Goal: Task Accomplishment & Management: Manage account settings

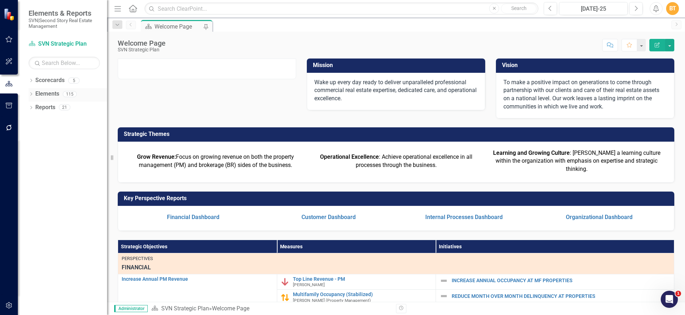
click at [50, 98] on div "Elements" at bounding box center [47, 94] width 24 height 12
click at [53, 93] on link "Elements" at bounding box center [47, 94] width 24 height 8
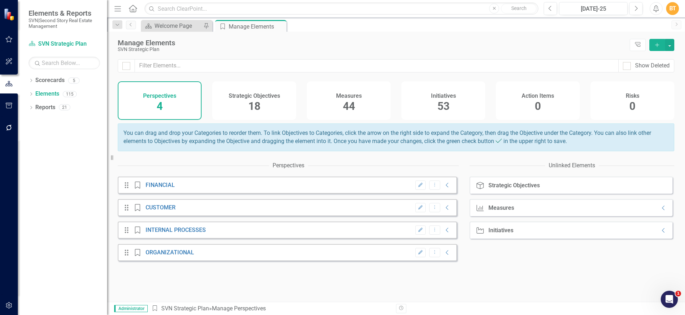
click at [365, 103] on div "Measures 44" at bounding box center [349, 100] width 84 height 39
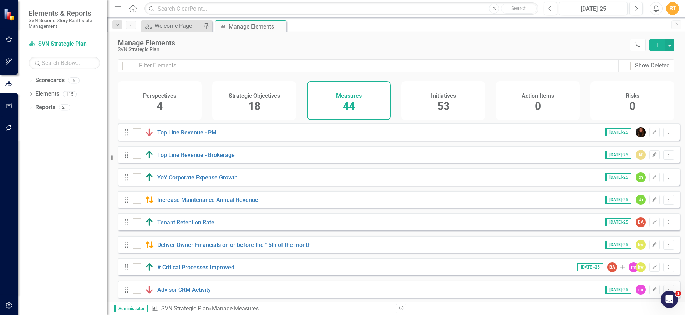
click at [422, 105] on div "Initiatives 53" at bounding box center [443, 100] width 84 height 39
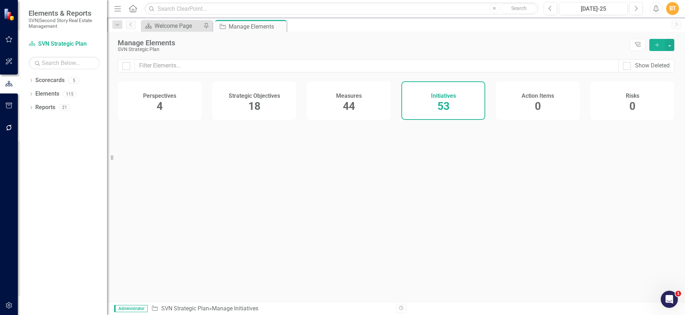
checkbox input "false"
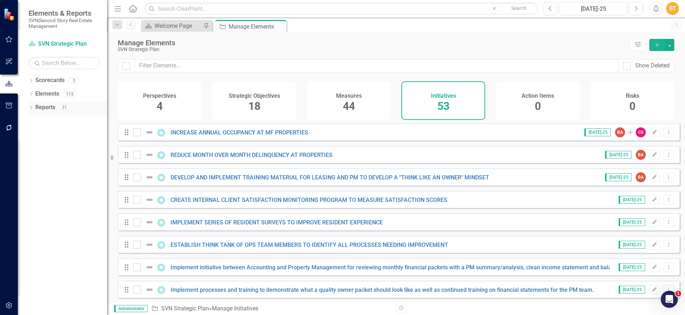
click at [42, 105] on link "Reports" at bounding box center [45, 107] width 20 height 8
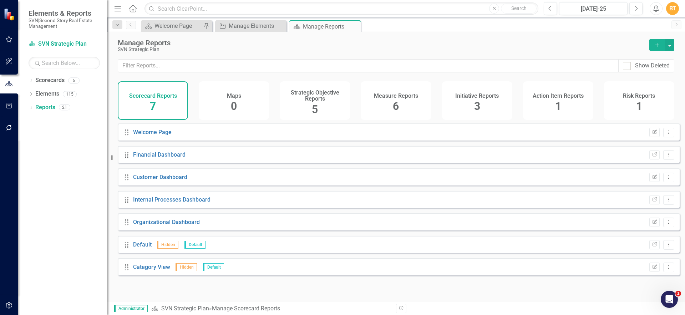
click at [485, 95] on h4 "Initiative Reports" at bounding box center [477, 96] width 44 height 6
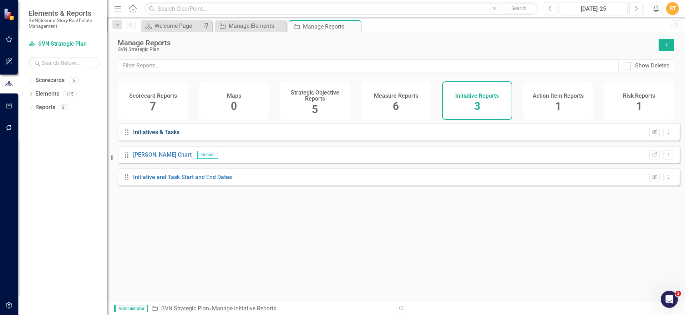
click at [150, 136] on link "Initiatives & Tasks" at bounding box center [156, 132] width 46 height 7
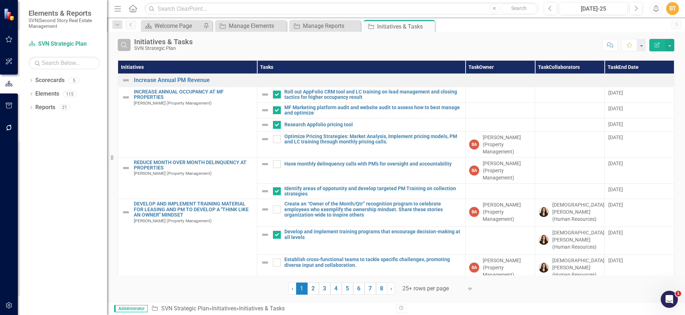
click at [121, 45] on icon "button" at bounding box center [124, 45] width 6 height 6
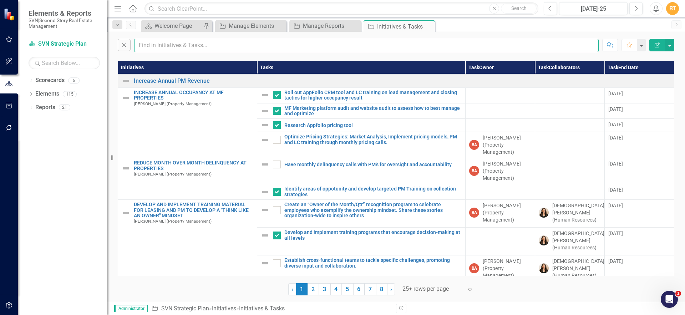
click at [159, 48] on input "text" at bounding box center [366, 45] width 465 height 13
type input "Develop"
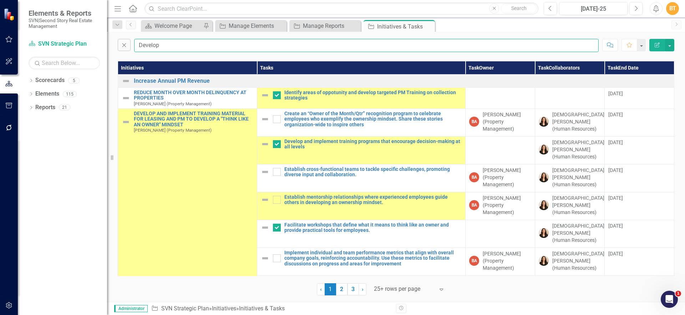
checkbox input "false"
checkbox input "true"
checkbox input "false"
checkbox input "true"
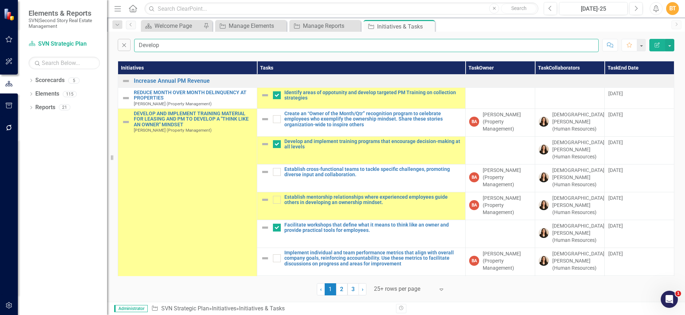
checkbox input "false"
checkbox input "true"
checkbox input "false"
checkbox input "true"
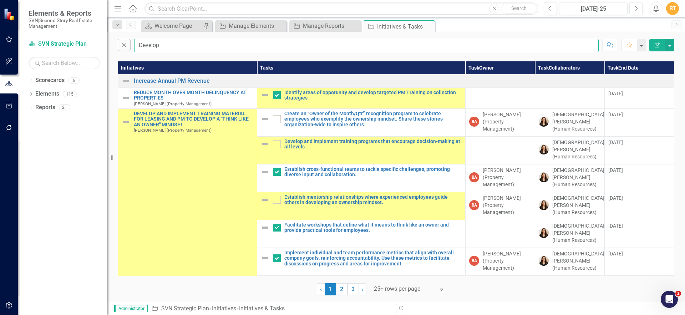
checkbox input "true"
checkbox input "false"
checkbox input "true"
type input "Develop process"
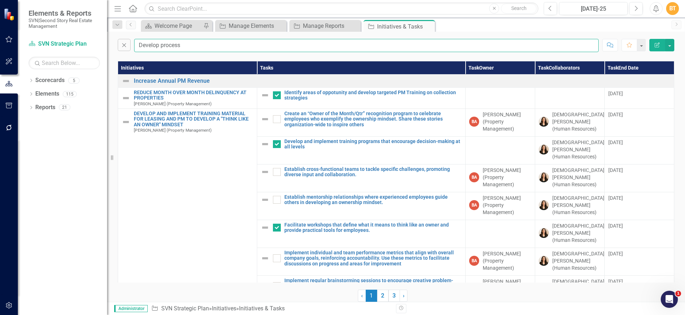
checkbox input "false"
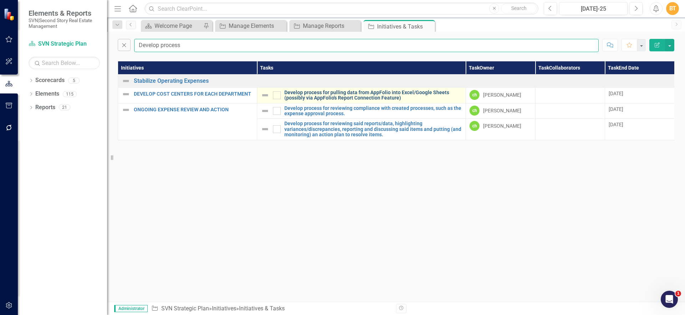
type input "Develop process"
click at [374, 94] on link "Develop process for pulling data from AppFolio into Excel/Google Sheets (possib…" at bounding box center [373, 95] width 178 height 11
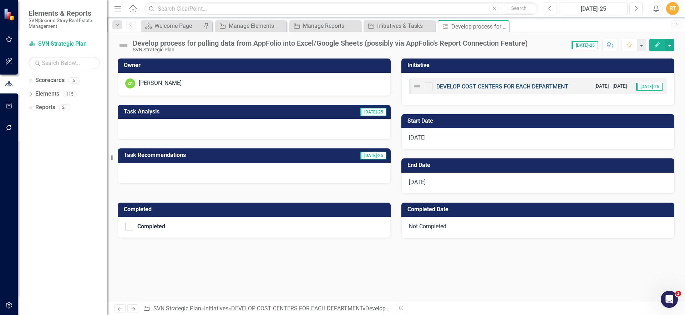
click at [463, 85] on link "DEVELOP COST CENTERS FOR EACH DEPARTMENT" at bounding box center [502, 86] width 132 height 7
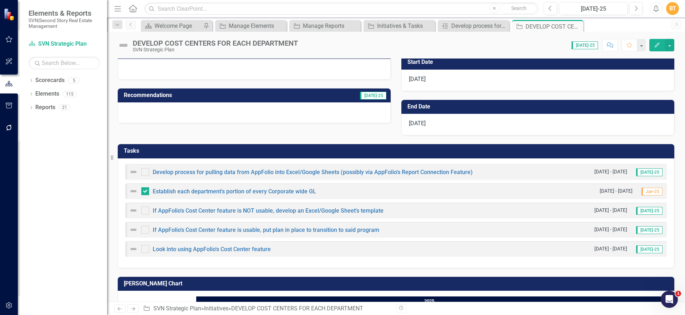
scroll to position [108, 0]
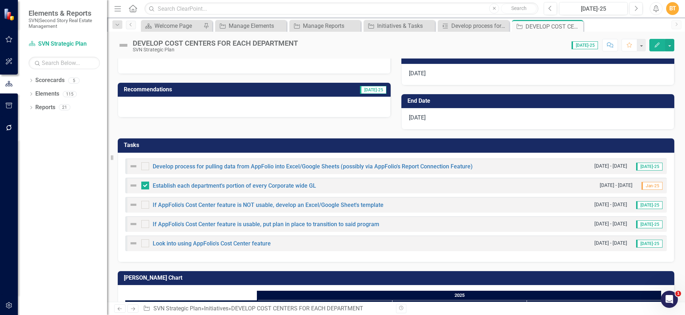
click at [638, 147] on h3 "Tasks" at bounding box center [397, 145] width 547 height 6
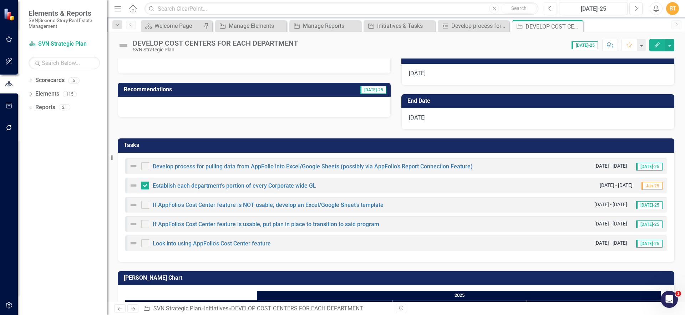
click at [638, 147] on h3 "Tasks" at bounding box center [397, 145] width 547 height 6
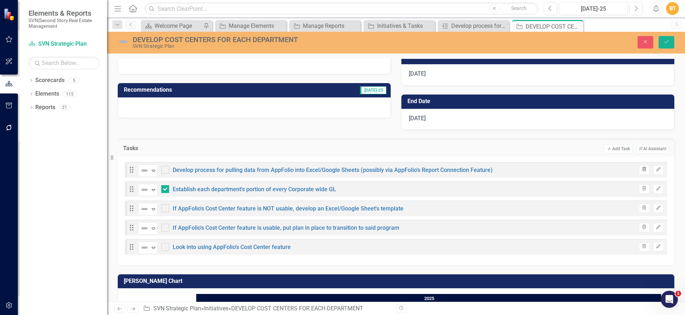
click at [639, 167] on button "Trash" at bounding box center [644, 169] width 10 height 9
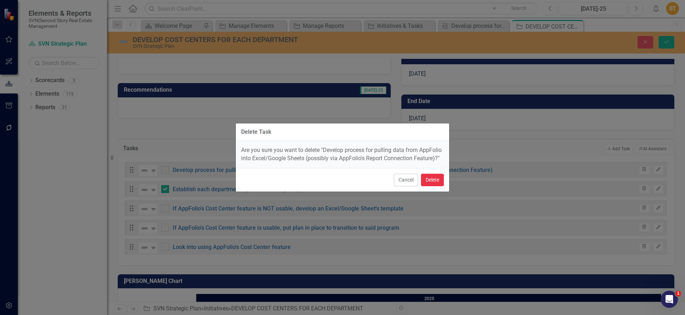
click at [433, 174] on button "Delete" at bounding box center [432, 180] width 23 height 12
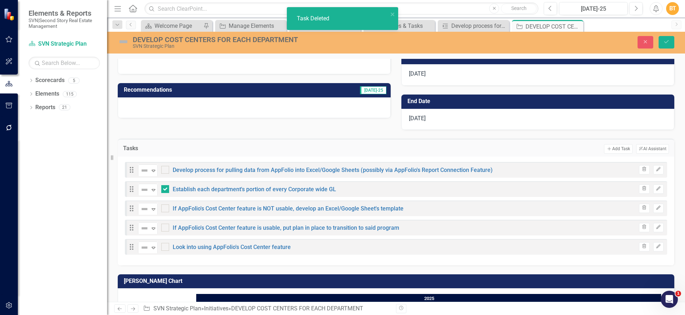
checkbox input "true"
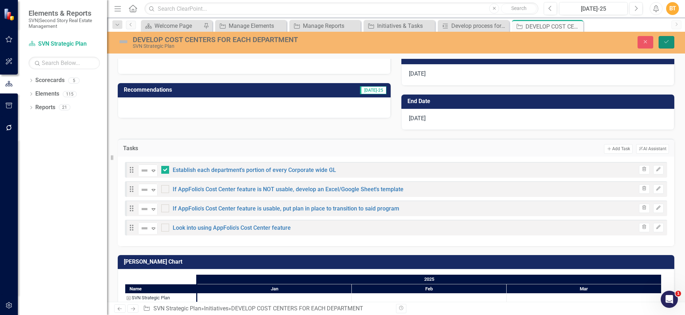
click at [665, 40] on icon "Save" at bounding box center [666, 41] width 6 height 5
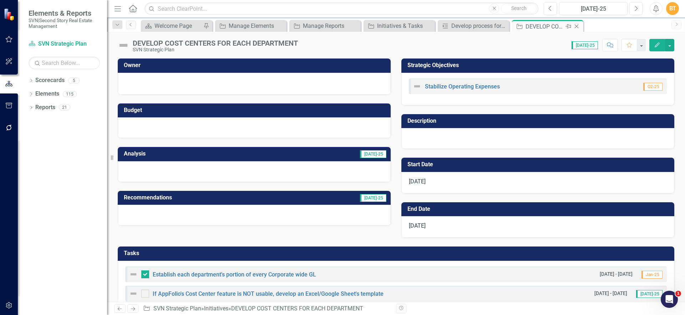
click at [577, 26] on icon "Close" at bounding box center [576, 27] width 7 height 6
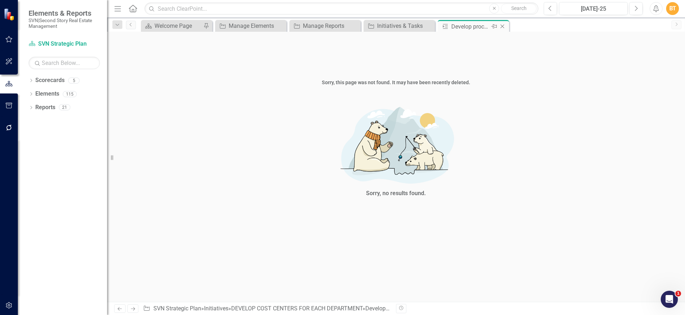
click at [503, 26] on icon "Close" at bounding box center [502, 27] width 7 height 6
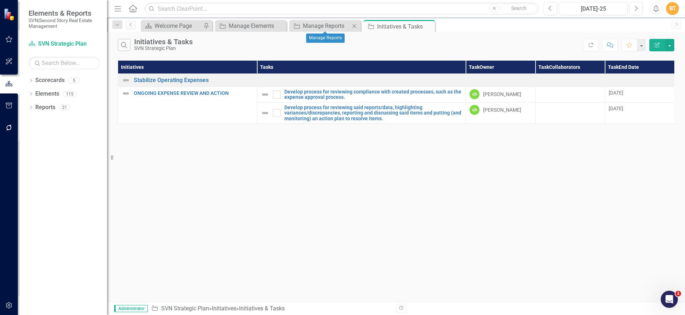
click at [352, 26] on icon "Close" at bounding box center [354, 26] width 7 height 6
click at [278, 28] on icon "Close" at bounding box center [279, 26] width 7 height 6
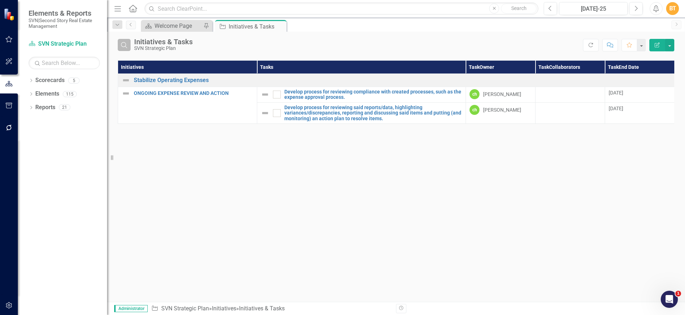
click at [125, 48] on button "Search" at bounding box center [124, 45] width 13 height 12
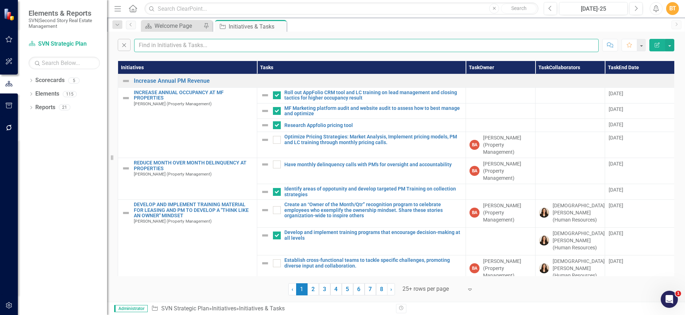
click at [224, 52] on input "text" at bounding box center [366, 45] width 465 height 13
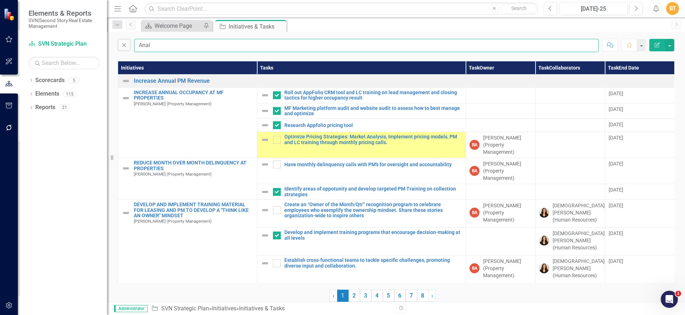
type input "Analy"
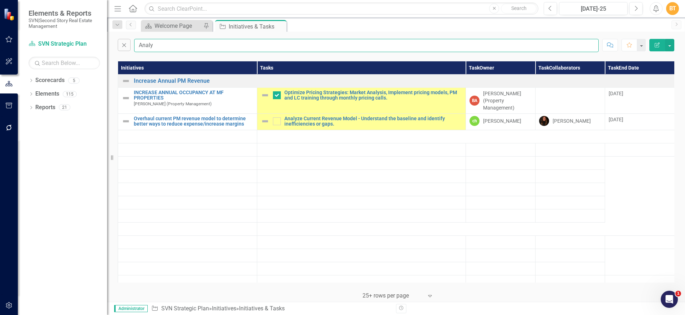
checkbox input "false"
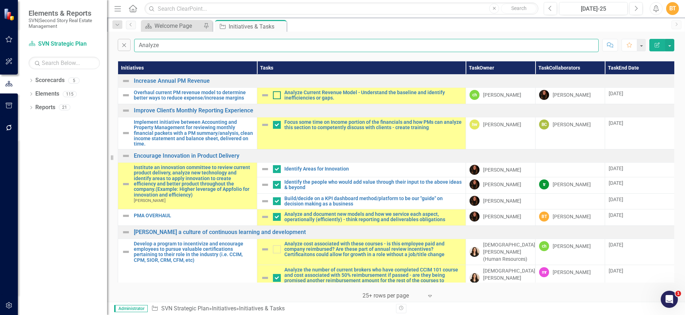
type input "Analyze"
click at [273, 92] on input "checkbox" at bounding box center [275, 93] width 5 height 5
checkbox input "true"
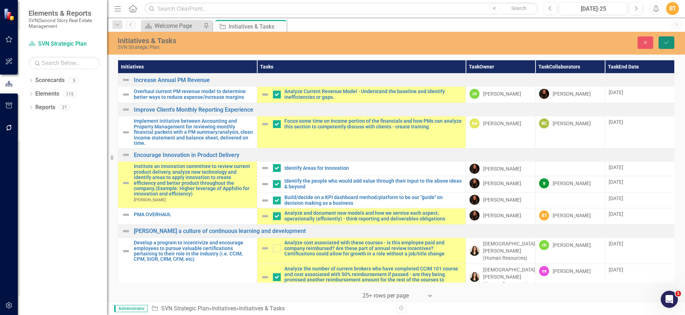
click at [666, 45] on icon "Save" at bounding box center [666, 42] width 6 height 5
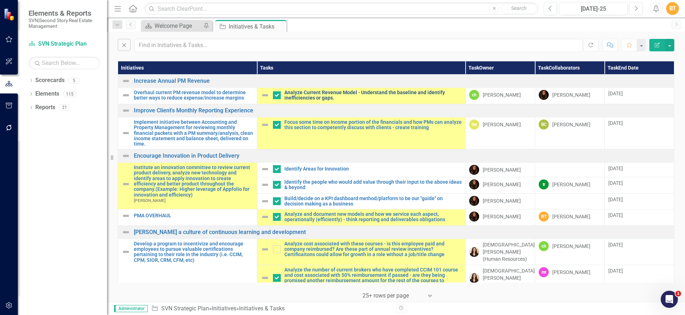
click at [315, 91] on link "Analyze Current Revenue Model - Understand the baseline and identify inefficien…" at bounding box center [373, 95] width 178 height 11
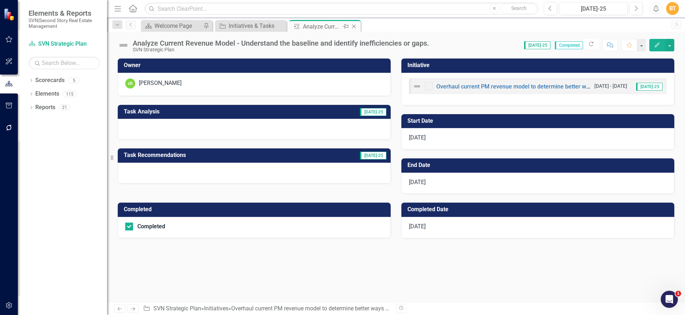
click at [353, 26] on icon at bounding box center [354, 27] width 4 height 4
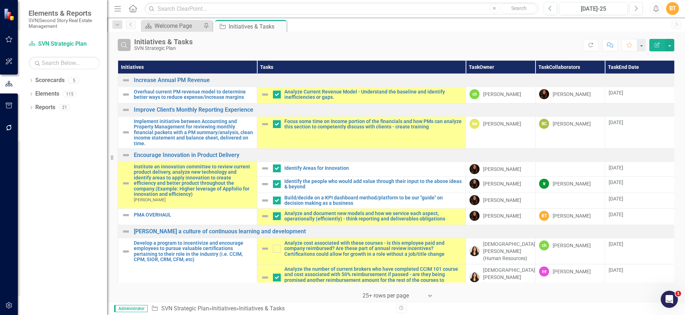
click at [122, 46] on icon "button" at bounding box center [124, 45] width 6 height 6
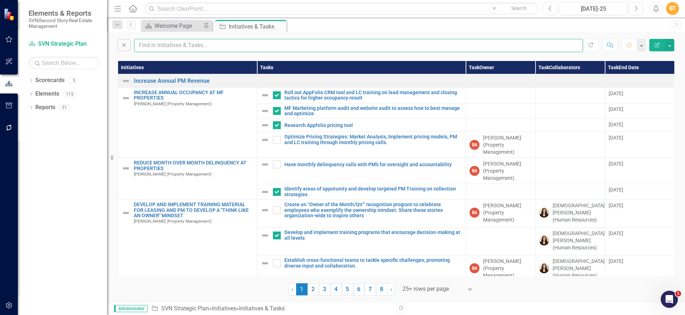
click at [164, 48] on input "text" at bounding box center [358, 45] width 449 height 13
checkbox input "true"
type input "Create"
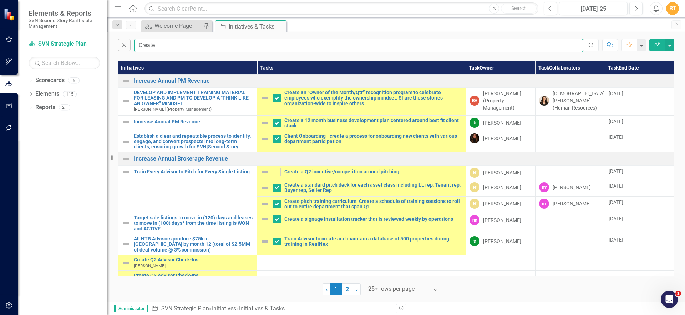
checkbox input "false"
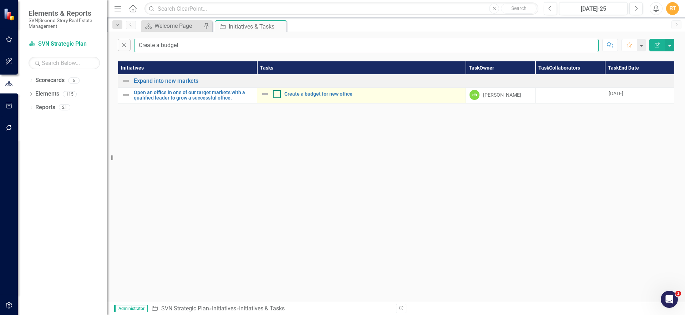
type input "Create a budget"
click at [278, 93] on div at bounding box center [277, 94] width 8 height 8
click at [278, 93] on input "checkbox" at bounding box center [275, 92] width 5 height 5
checkbox input "true"
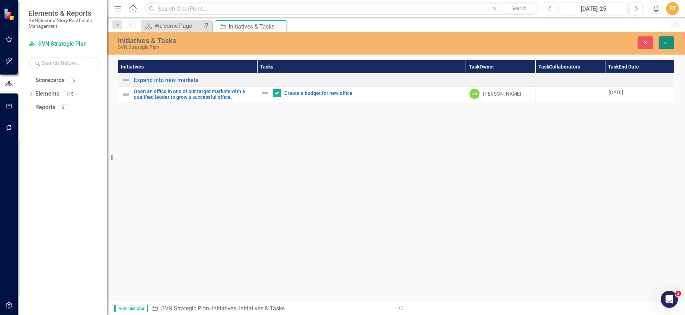
click at [668, 42] on icon "Save" at bounding box center [666, 42] width 6 height 5
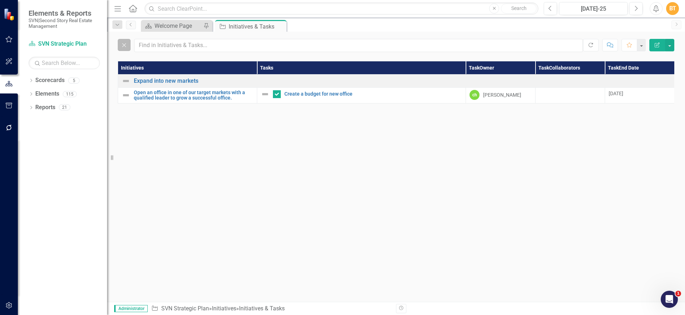
click at [129, 45] on button "Close" at bounding box center [124, 45] width 13 height 12
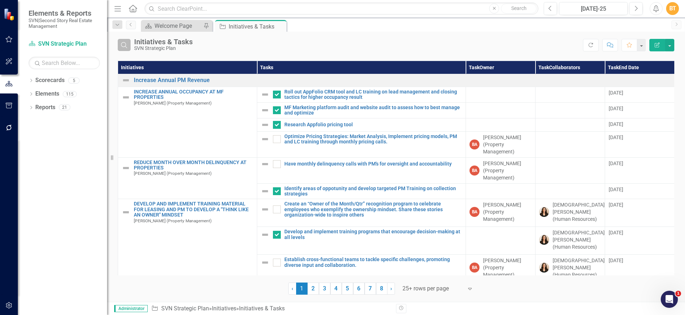
click at [126, 46] on icon "Search" at bounding box center [124, 45] width 8 height 6
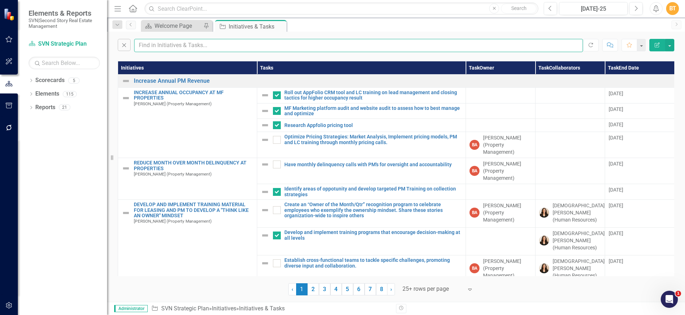
click at [169, 49] on input "text" at bounding box center [358, 45] width 449 height 13
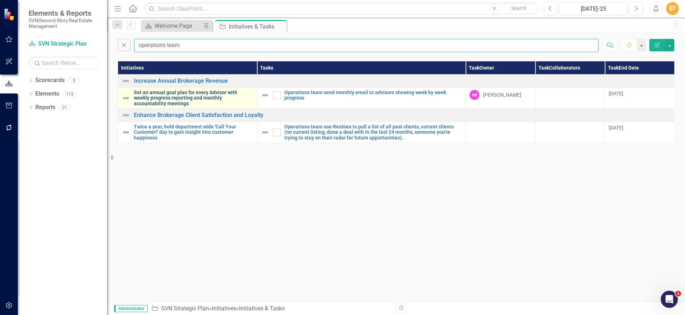
type input "operations team"
click at [202, 97] on link "Set an annual goal plan for every Advisor with weekly progress reporting and mo…" at bounding box center [194, 98] width 120 height 16
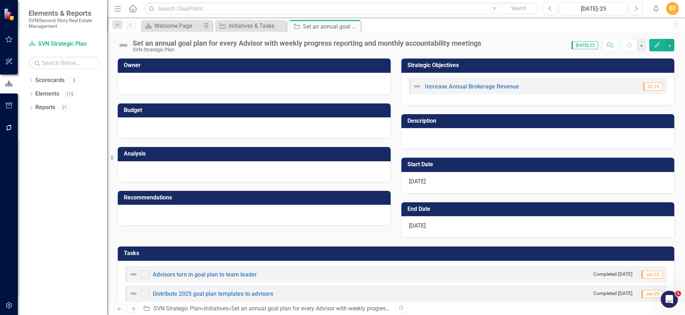
checkbox input "true"
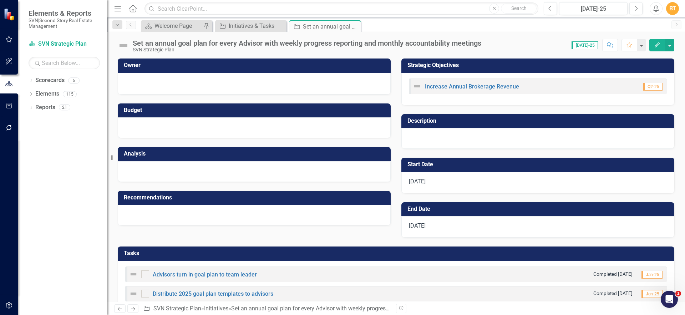
checkbox input "true"
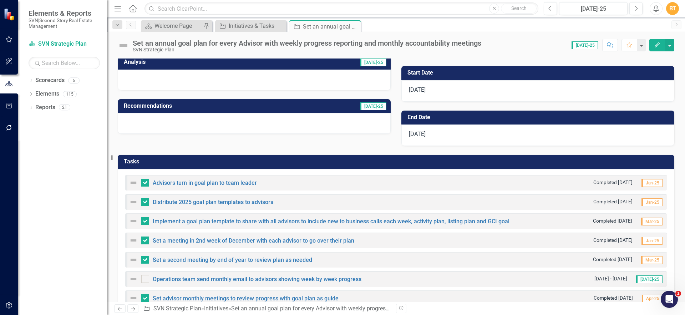
scroll to position [93, 0]
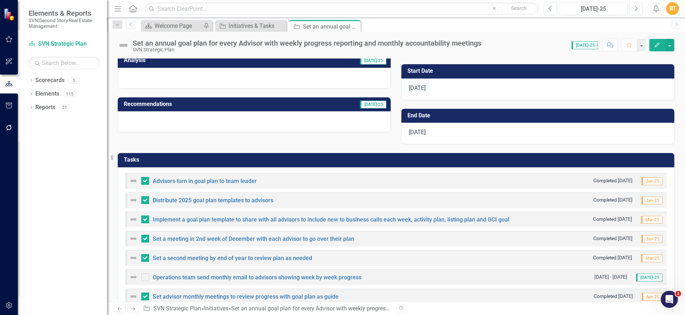
click at [483, 158] on h3 "Tasks" at bounding box center [397, 160] width 547 height 6
click at [483, 157] on h3 "Tasks" at bounding box center [397, 160] width 547 height 6
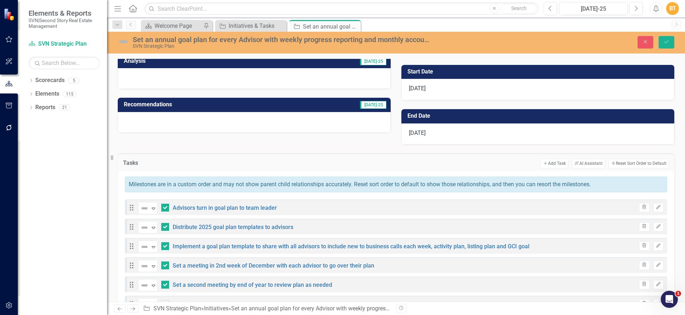
click at [483, 157] on div "Tasks Add Add Task ClearPoint AI AI Assistant Sort Reset Sort Order to Default" at bounding box center [396, 161] width 557 height 17
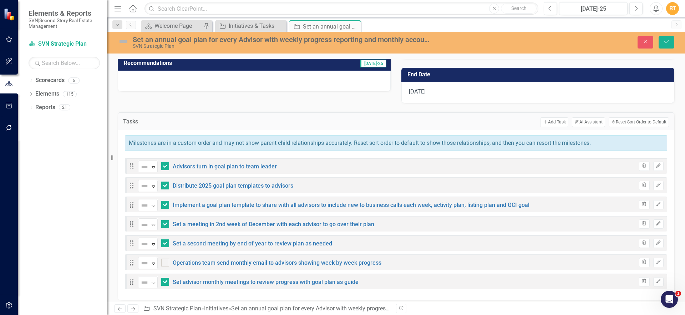
scroll to position [136, 0]
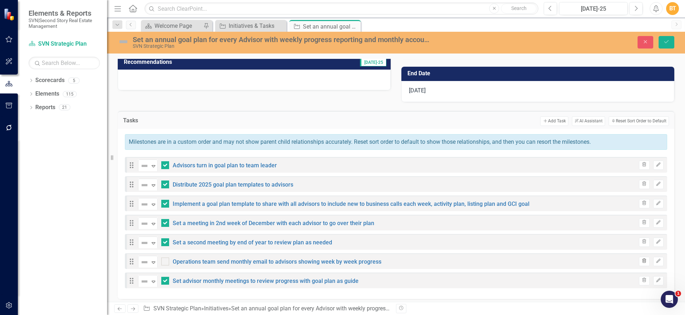
click at [641, 262] on icon "Trash" at bounding box center [643, 261] width 5 height 4
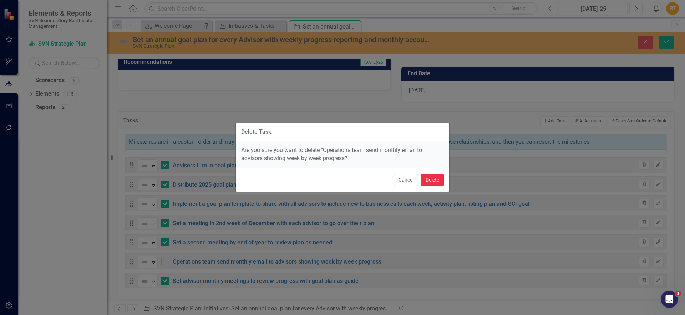
click at [427, 182] on button "Delete" at bounding box center [432, 180] width 23 height 12
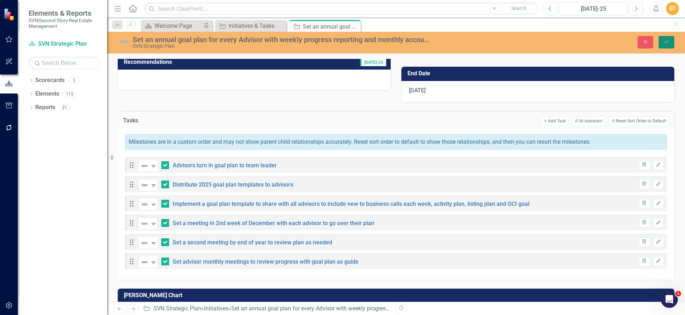
click at [669, 42] on icon "Save" at bounding box center [666, 41] width 6 height 5
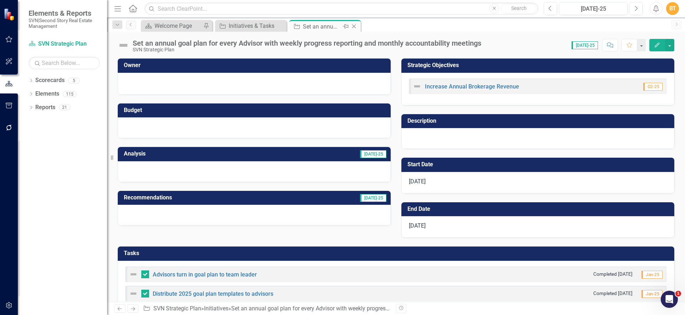
click at [355, 26] on icon "Close" at bounding box center [353, 27] width 7 height 6
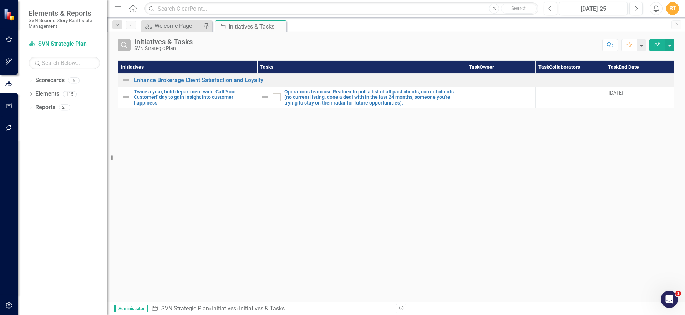
click at [128, 44] on icon "Search" at bounding box center [124, 45] width 8 height 6
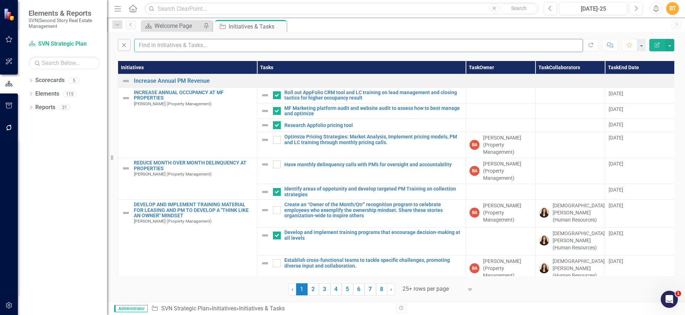
click at [166, 48] on input "text" at bounding box center [358, 45] width 449 height 13
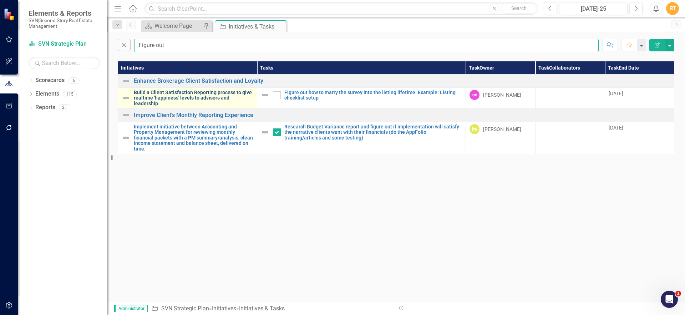
type input "Figure out"
click at [234, 96] on link "Build a Client Satisfaction Reporting process to give realtime 'happiness' leve…" at bounding box center [194, 98] width 120 height 16
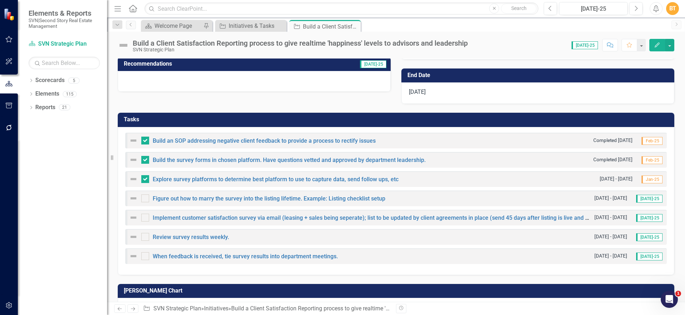
scroll to position [144, 0]
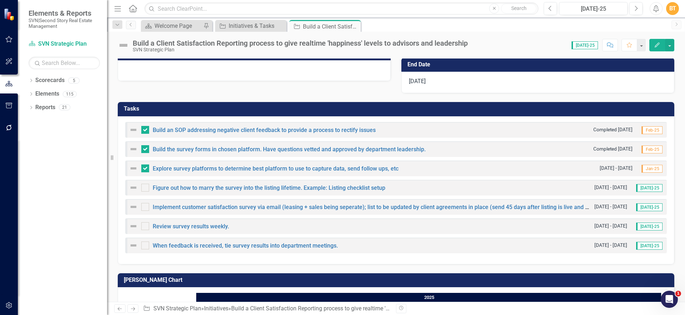
click at [481, 113] on td "Tasks" at bounding box center [397, 110] width 547 height 12
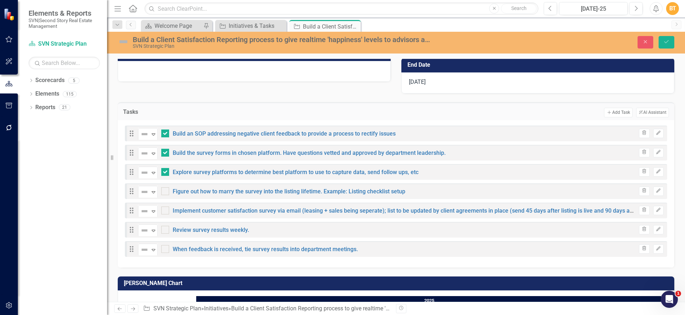
click at [481, 113] on td "Add Add Task ClearPoint AI AI Assistant" at bounding box center [446, 112] width 443 height 9
click at [641, 191] on icon "Trash" at bounding box center [643, 191] width 5 height 4
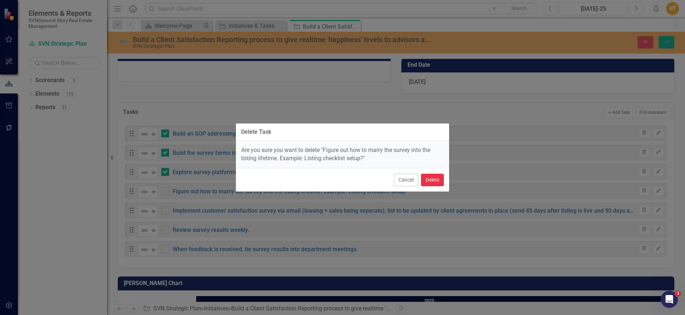
click at [427, 179] on button "Delete" at bounding box center [432, 180] width 23 height 12
checkbox input "false"
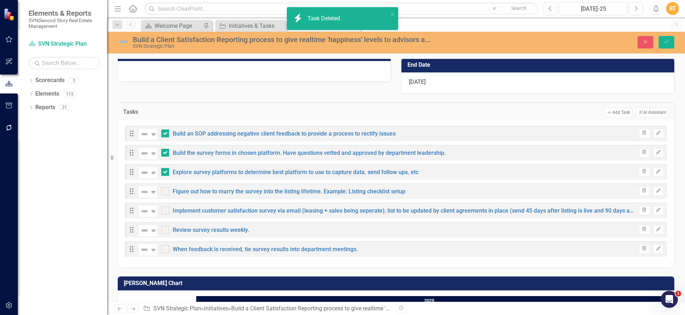
checkbox input "true"
checkbox input "false"
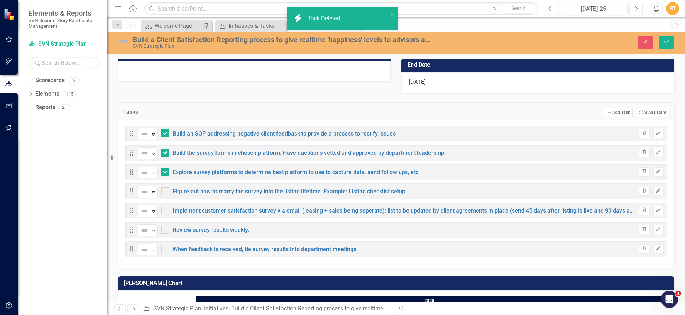
checkbox input "false"
checkbox input "true"
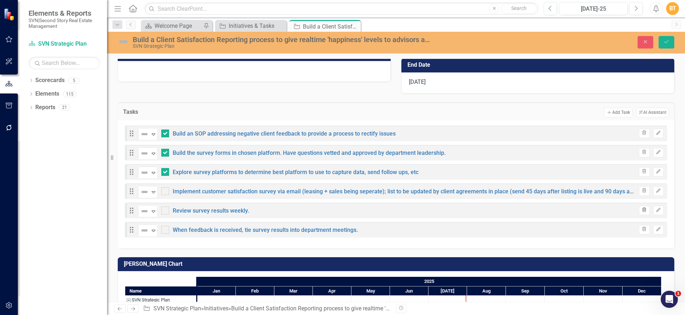
click at [641, 209] on icon "Trash" at bounding box center [643, 210] width 5 height 4
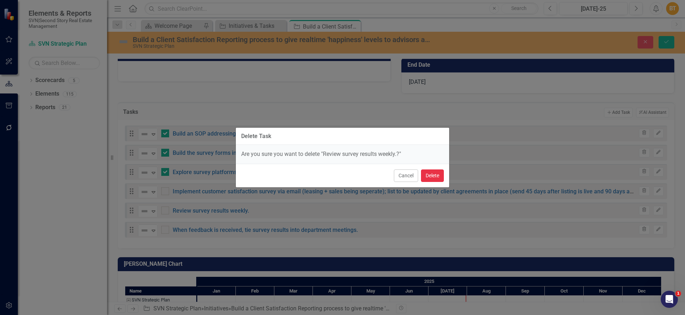
click at [436, 178] on button "Delete" at bounding box center [432, 175] width 23 height 12
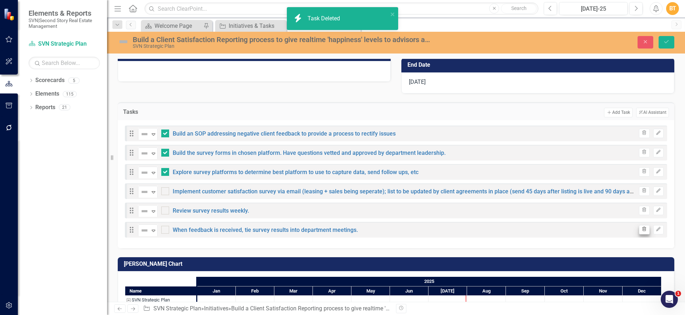
checkbox input "false"
checkbox input "true"
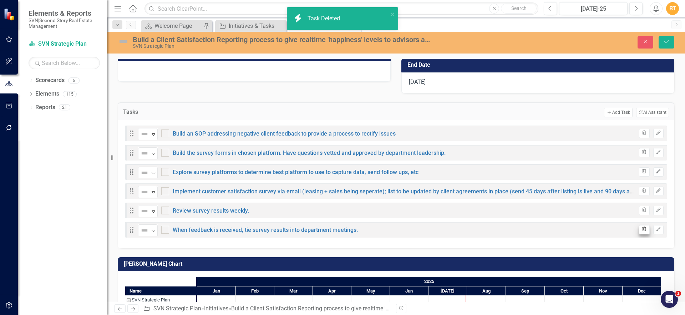
checkbox input "true"
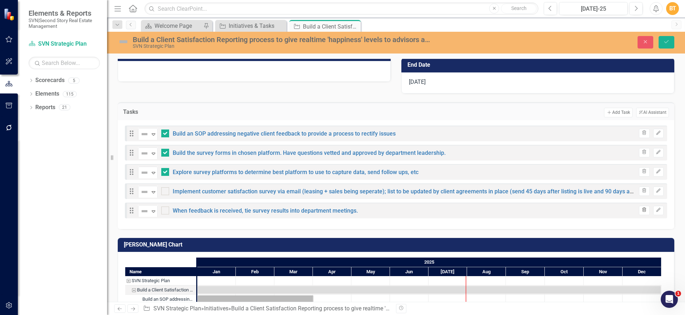
click at [641, 209] on icon "Trash" at bounding box center [643, 210] width 5 height 4
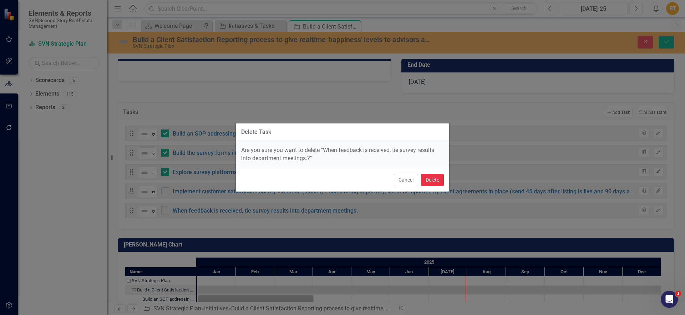
click at [441, 182] on button "Delete" at bounding box center [432, 180] width 23 height 12
checkbox input "false"
checkbox input "true"
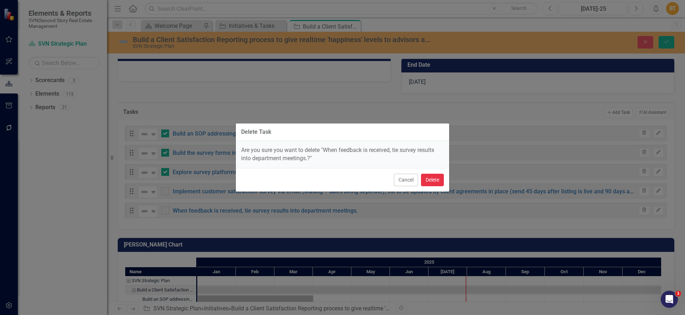
checkbox input "true"
checkbox input "false"
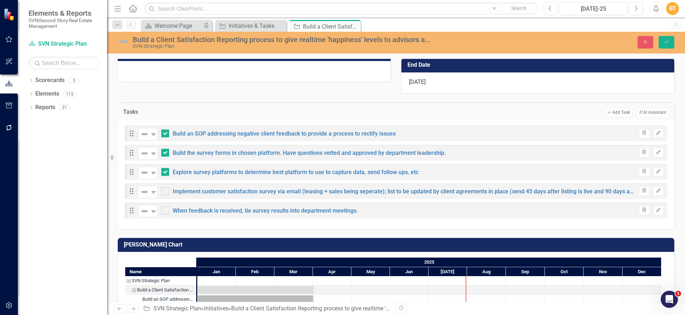
checkbox input "true"
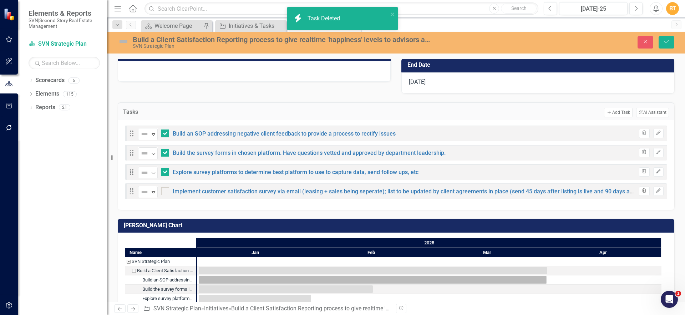
click at [643, 190] on icon "button" at bounding box center [645, 190] width 4 height 4
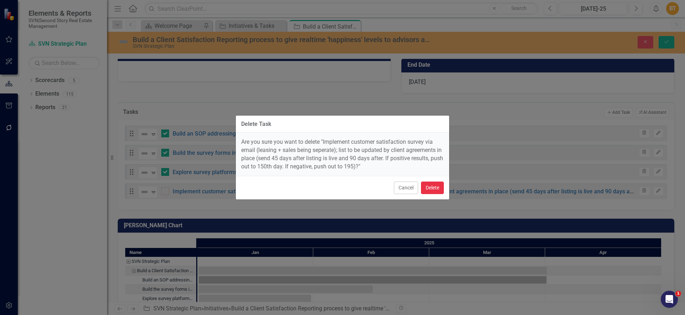
click at [432, 186] on button "Delete" at bounding box center [432, 188] width 23 height 12
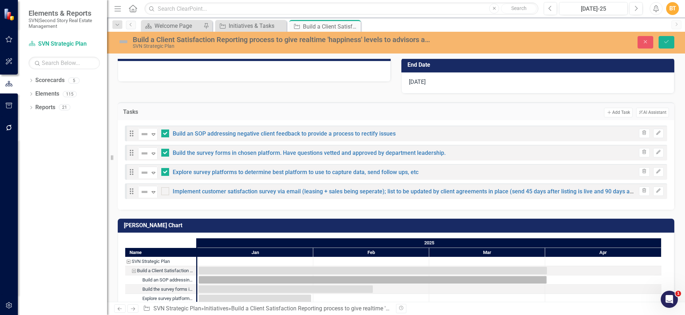
checkbox input "false"
checkbox input "true"
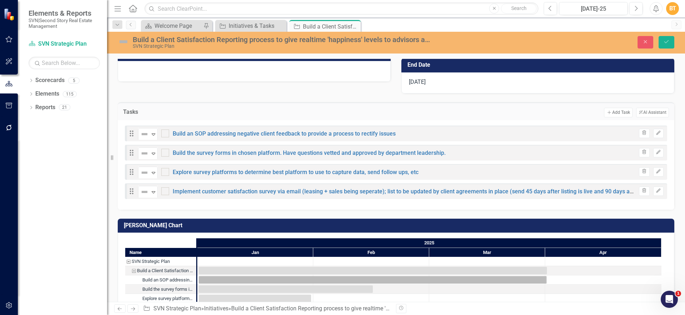
checkbox input "true"
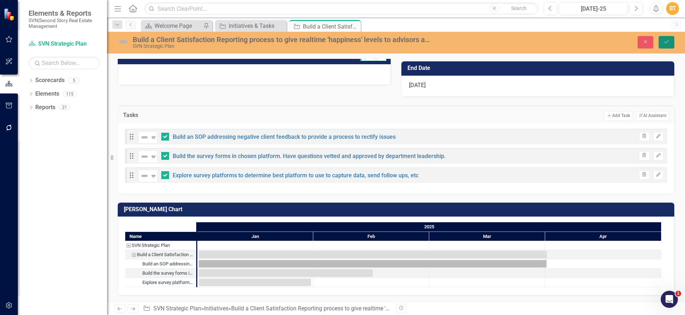
click at [665, 44] on icon "Save" at bounding box center [666, 41] width 6 height 5
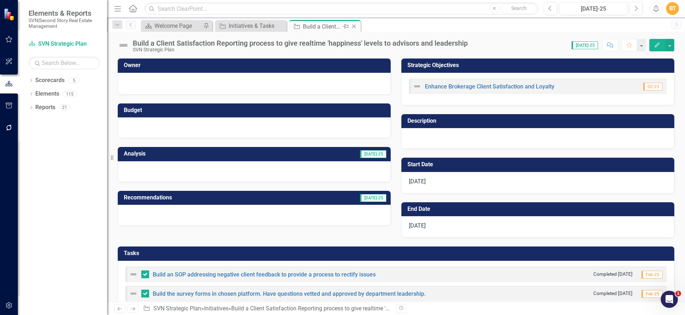
click at [354, 26] on icon "Close" at bounding box center [353, 27] width 7 height 6
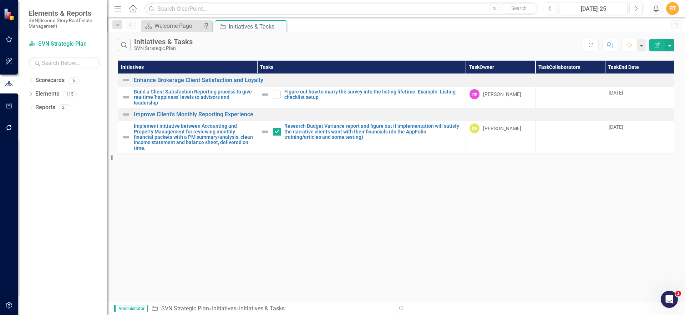
checkbox input "true"
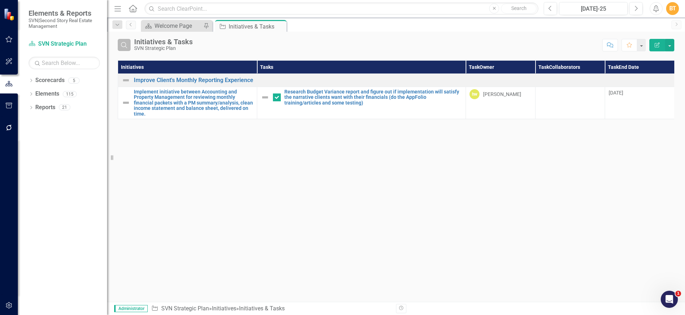
click at [124, 45] on icon "Search" at bounding box center [124, 45] width 8 height 6
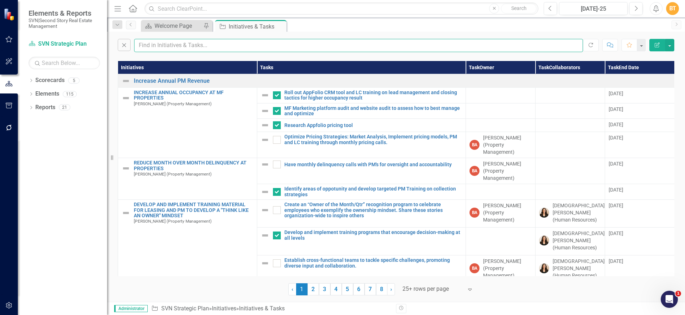
click at [221, 46] on input "text" at bounding box center [358, 45] width 449 height 13
type input "discus"
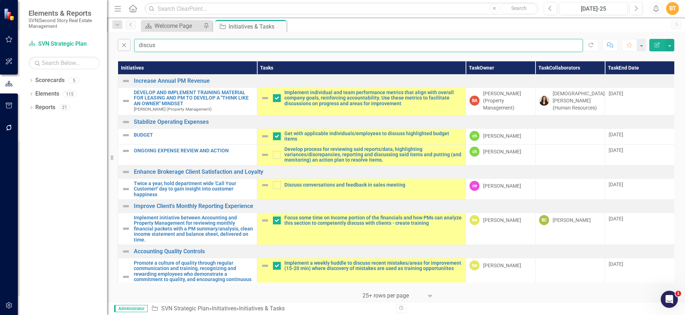
checkbox input "false"
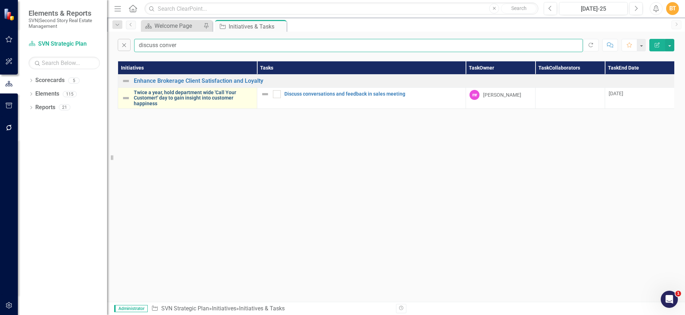
type input "discuss conver"
click at [207, 95] on link "Twice a year, hold department wide 'Call Your Customer!' day to gain insight in…" at bounding box center [194, 98] width 120 height 16
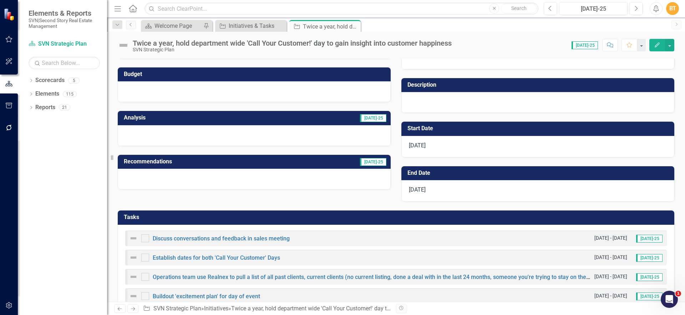
scroll to position [44, 0]
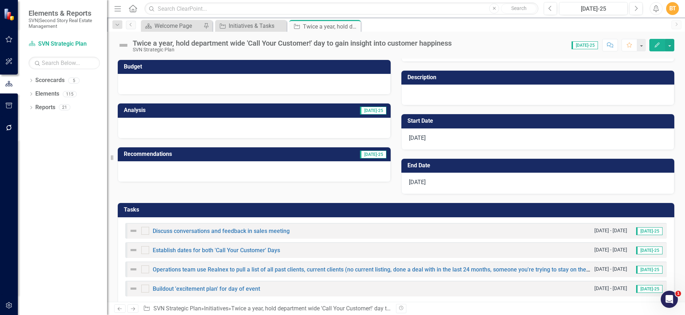
click at [374, 206] on td "Tasks" at bounding box center [397, 211] width 547 height 12
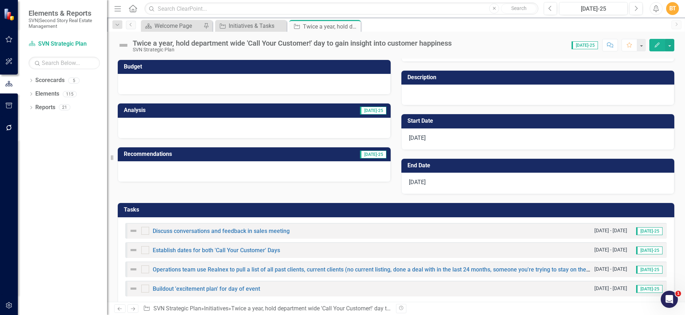
click at [374, 206] on td "Tasks" at bounding box center [397, 211] width 547 height 12
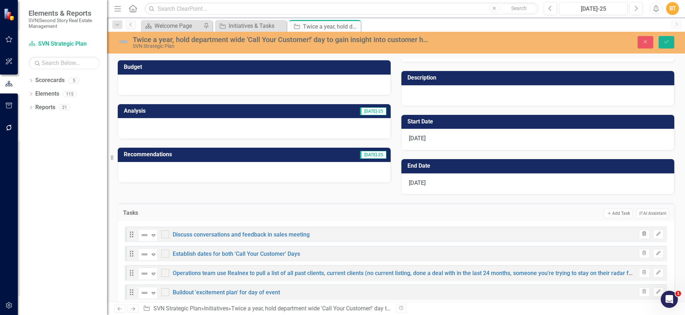
click at [643, 234] on icon "button" at bounding box center [645, 234] width 4 height 4
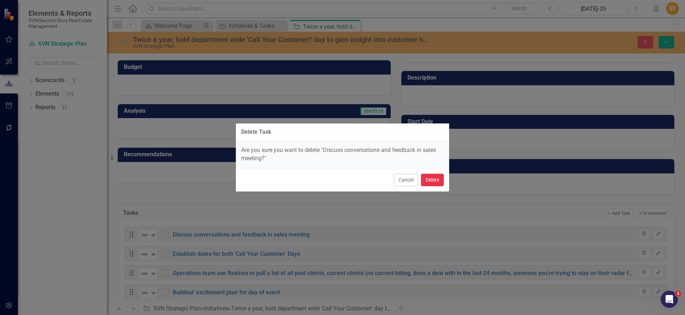
click at [429, 181] on button "Delete" at bounding box center [432, 180] width 23 height 12
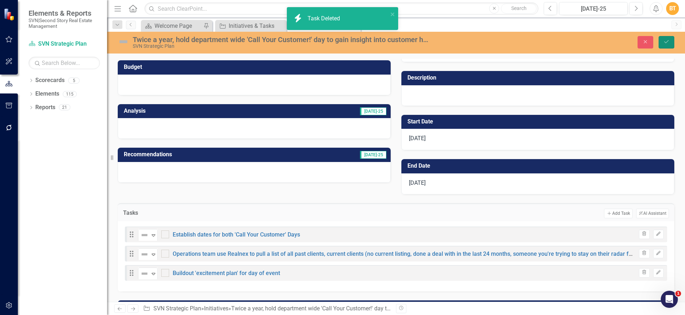
click at [665, 41] on icon "Save" at bounding box center [666, 41] width 6 height 5
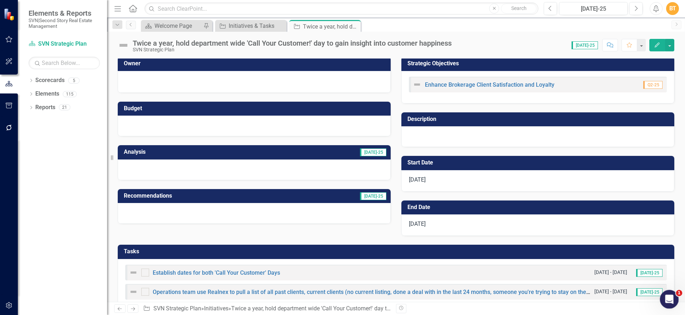
scroll to position [0, 0]
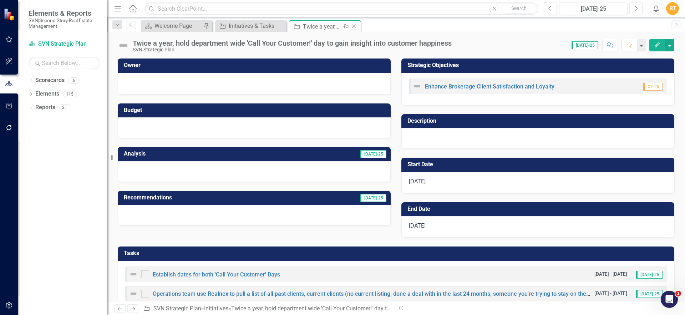
click at [356, 25] on icon "Close" at bounding box center [353, 27] width 7 height 6
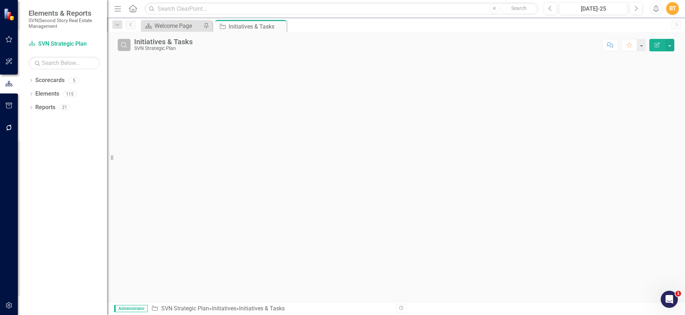
click at [119, 45] on button "Search" at bounding box center [124, 45] width 13 height 12
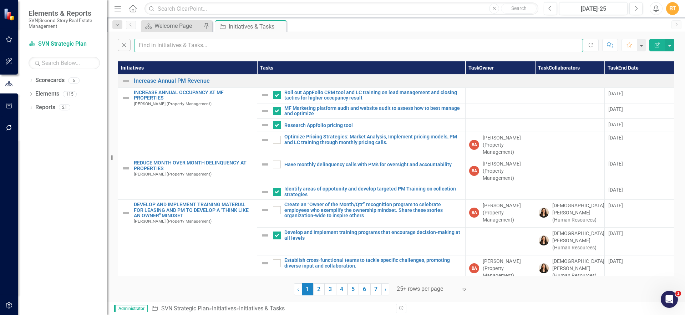
click at [237, 46] on input "text" at bounding box center [358, 45] width 449 height 13
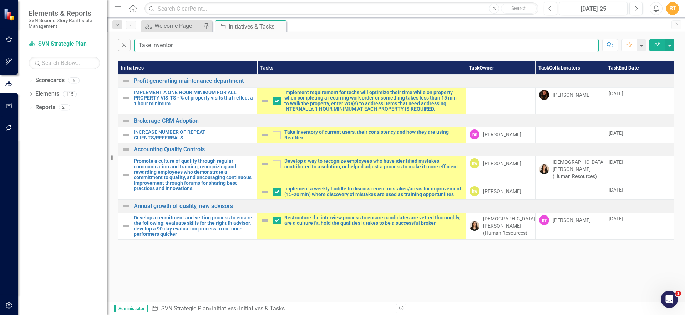
type input "Take inventory"
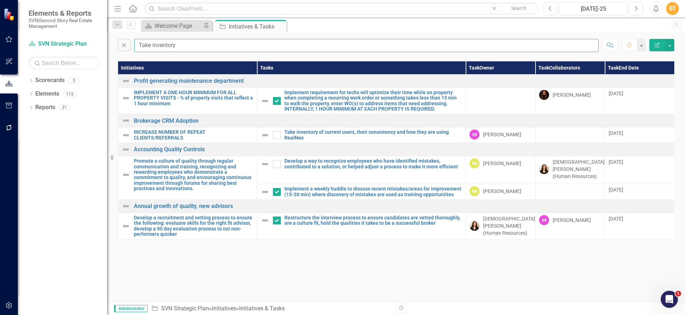
checkbox input "false"
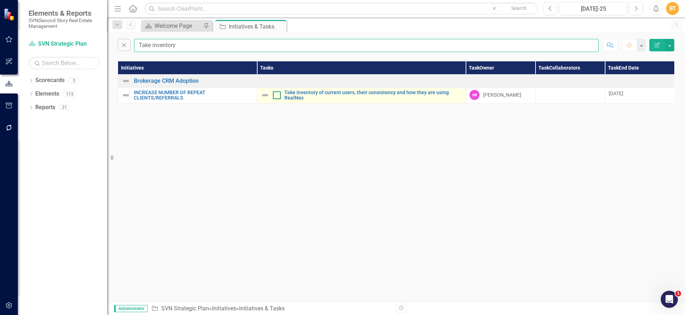
type input "Take inventory"
click at [278, 96] on div at bounding box center [277, 95] width 8 height 8
click at [278, 96] on input "checkbox" at bounding box center [275, 93] width 5 height 5
checkbox input "true"
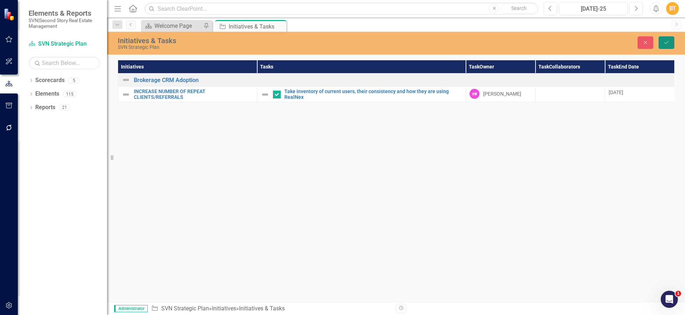
click at [669, 42] on button "Save" at bounding box center [667, 42] width 16 height 12
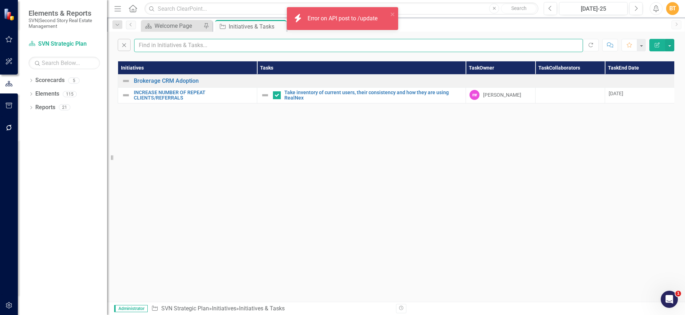
click at [220, 47] on input "text" at bounding box center [358, 45] width 449 height 13
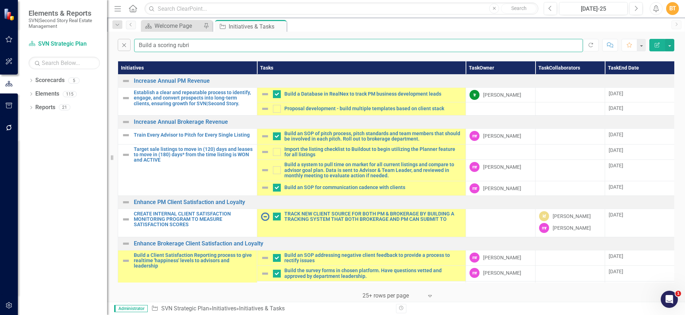
type input "Build a scoring rubric"
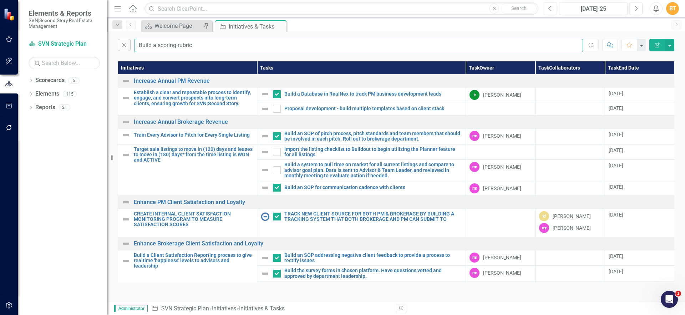
checkbox input "false"
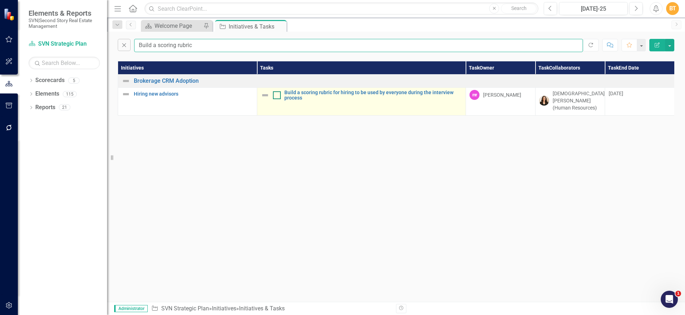
type input "Build a scoring rubric"
click at [279, 92] on div at bounding box center [277, 95] width 8 height 8
click at [278, 92] on input "checkbox" at bounding box center [275, 93] width 5 height 5
checkbox input "true"
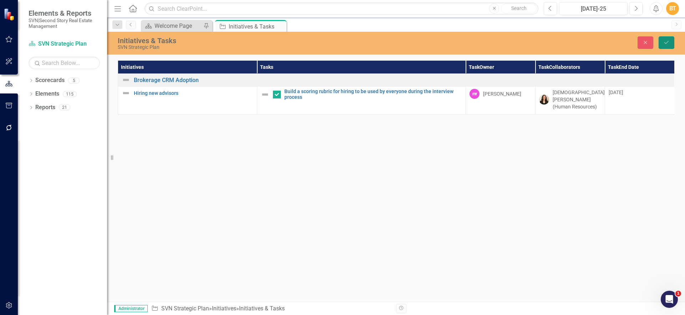
click at [661, 41] on button "Save" at bounding box center [667, 42] width 16 height 12
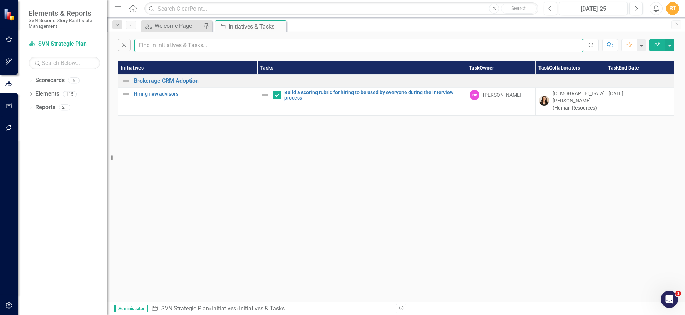
click at [195, 47] on input "text" at bounding box center [358, 45] width 449 height 13
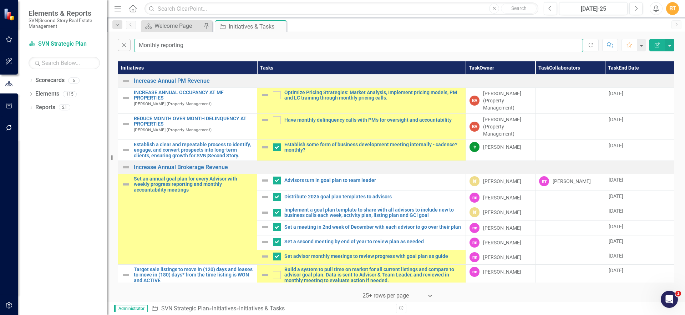
type input "Monthly reporting"
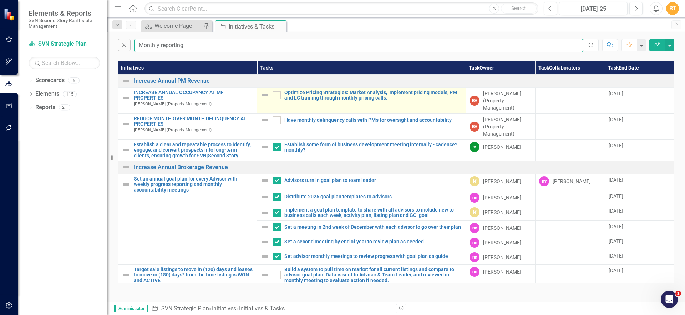
checkbox input "true"
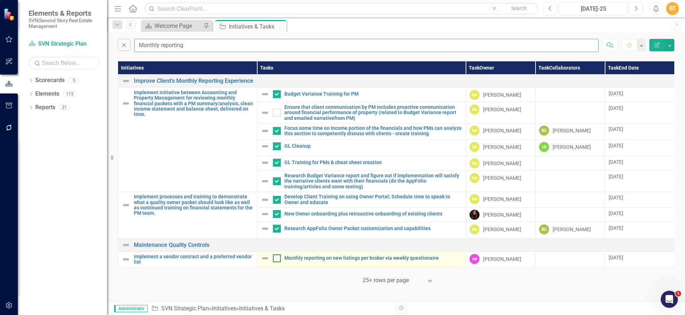
type input "Monthly reporting"
click at [275, 258] on input "checkbox" at bounding box center [275, 256] width 5 height 5
checkbox input "true"
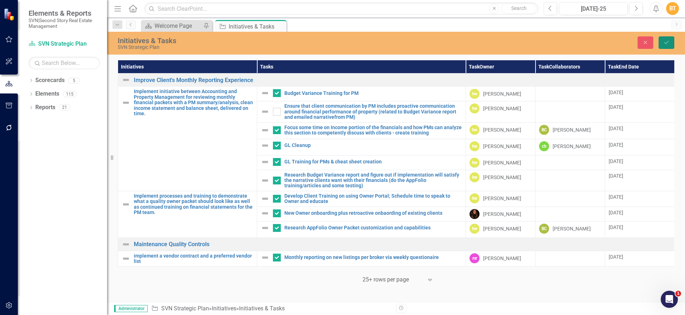
click at [665, 41] on icon "Save" at bounding box center [666, 42] width 6 height 5
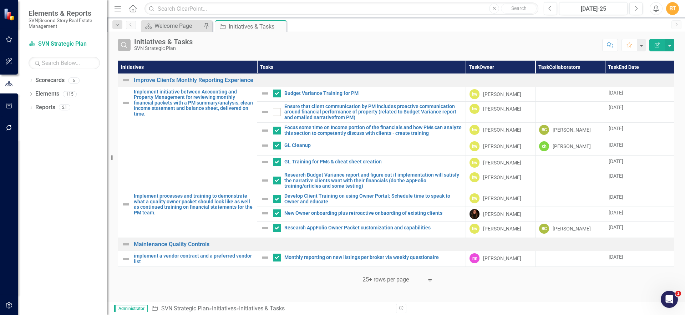
click at [125, 45] on icon "Search" at bounding box center [124, 45] width 8 height 6
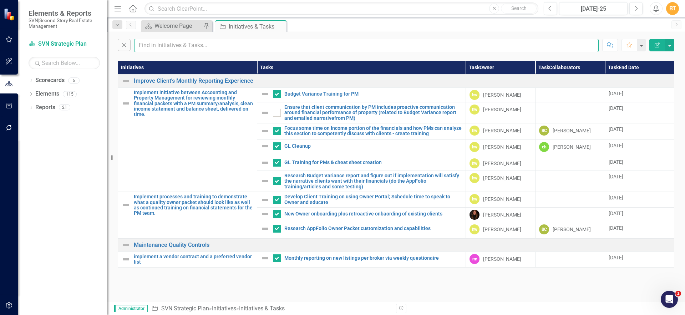
click at [191, 48] on input "text" at bounding box center [366, 45] width 465 height 13
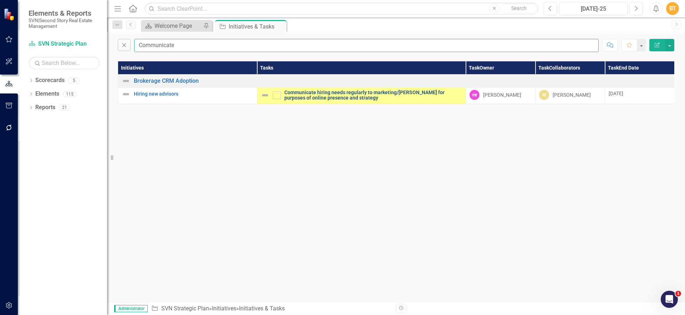
type input "Communicate"
click at [355, 97] on link "Communicate hiring needs regularly to marketing/[PERSON_NAME] for purposes of o…" at bounding box center [373, 95] width 178 height 11
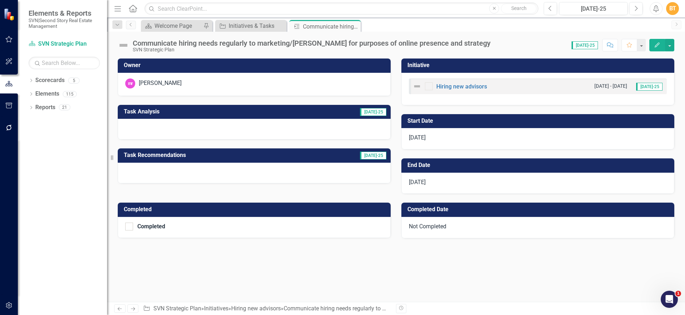
click at [235, 67] on h3 "Owner" at bounding box center [255, 65] width 263 height 6
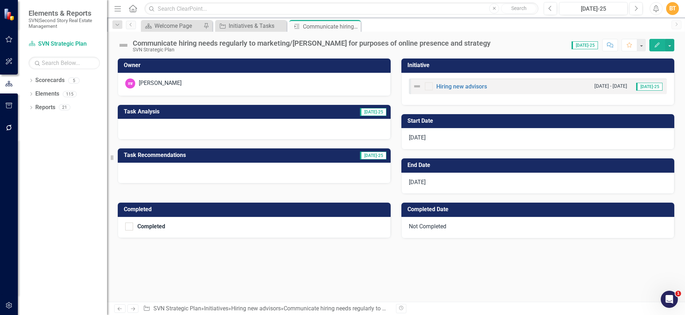
click at [235, 67] on h3 "Owner" at bounding box center [255, 65] width 263 height 6
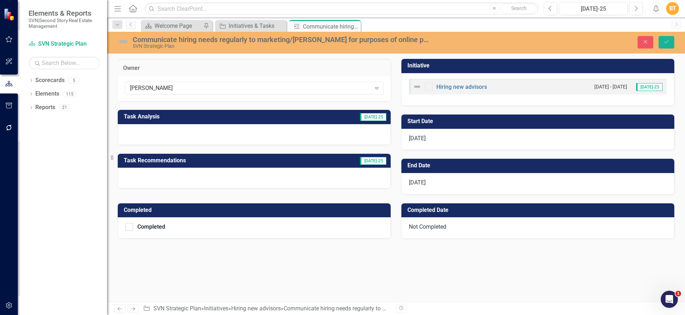
click at [235, 67] on h3 "Owner" at bounding box center [254, 68] width 262 height 6
click at [213, 90] on div "[PERSON_NAME]" at bounding box center [250, 88] width 241 height 8
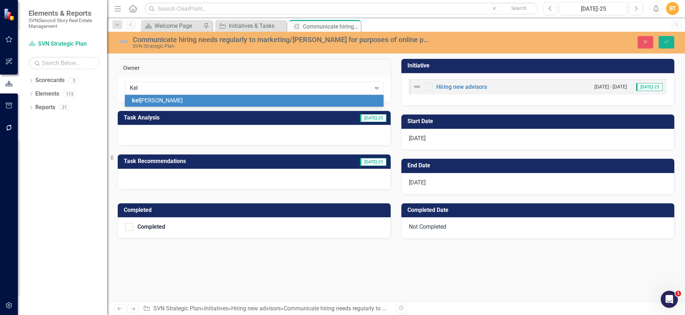
type input "[PERSON_NAME]"
click at [163, 95] on div "[PERSON_NAME]" at bounding box center [254, 101] width 259 height 12
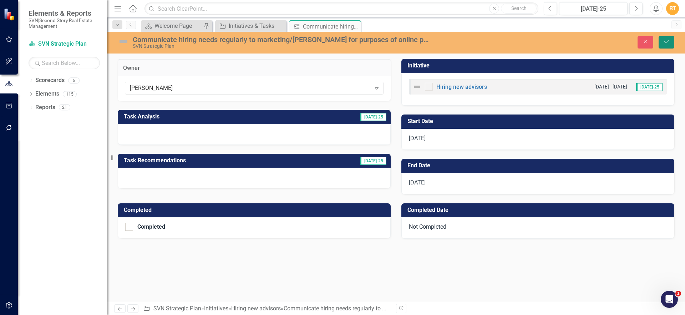
click at [670, 41] on button "Save" at bounding box center [667, 42] width 16 height 12
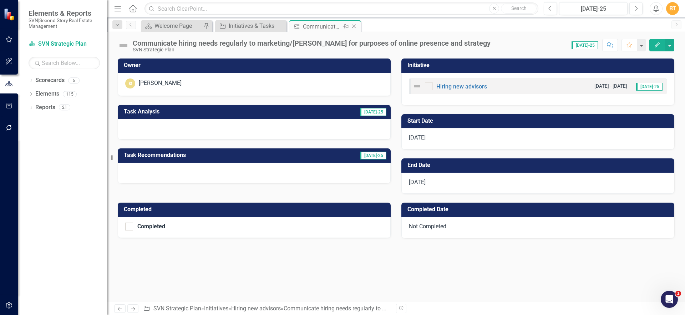
click at [355, 27] on icon at bounding box center [354, 27] width 4 height 4
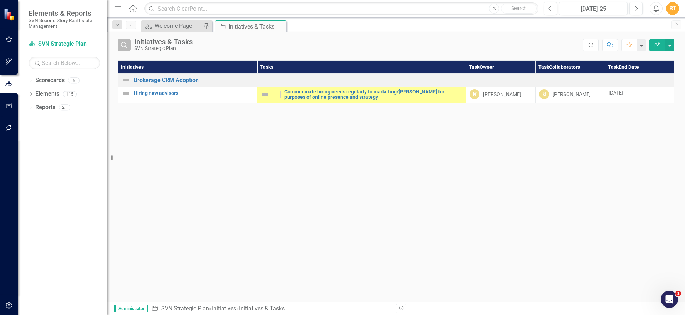
click at [123, 44] on icon "Search" at bounding box center [124, 45] width 8 height 6
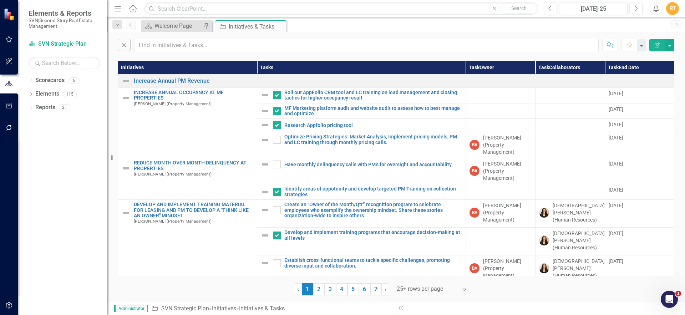
click at [198, 54] on div "Close Comment Favorite Edit Report" at bounding box center [396, 44] width 578 height 24
drag, startPoint x: 198, startPoint y: 51, endPoint x: 202, endPoint y: 46, distance: 6.1
click at [197, 51] on input "text" at bounding box center [366, 45] width 465 height 13
type input "O"
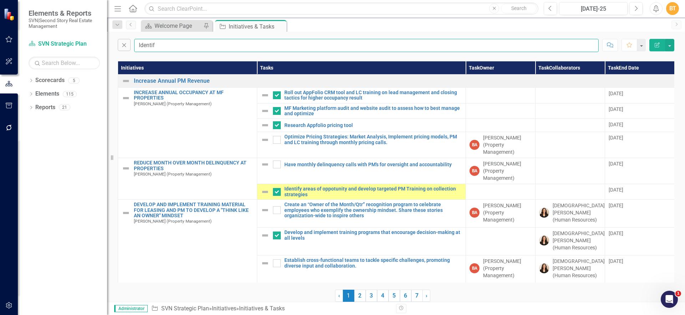
type input "Identify"
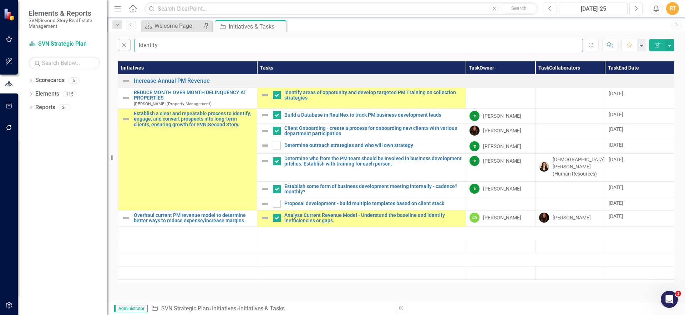
checkbox input "true"
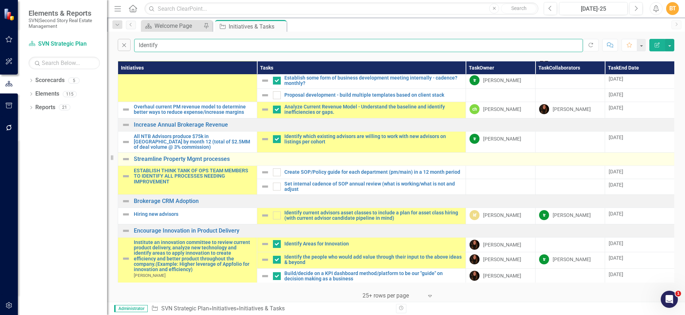
scroll to position [115, 0]
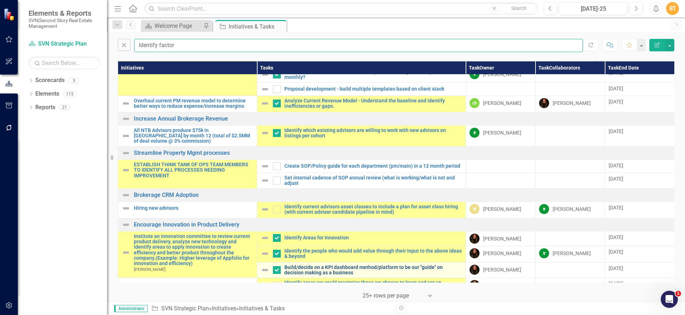
type input "Identify factors"
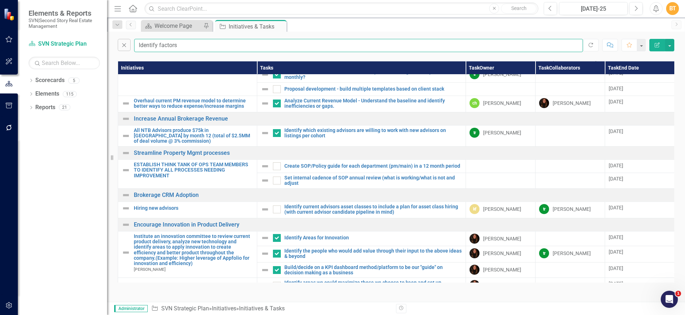
checkbox input "false"
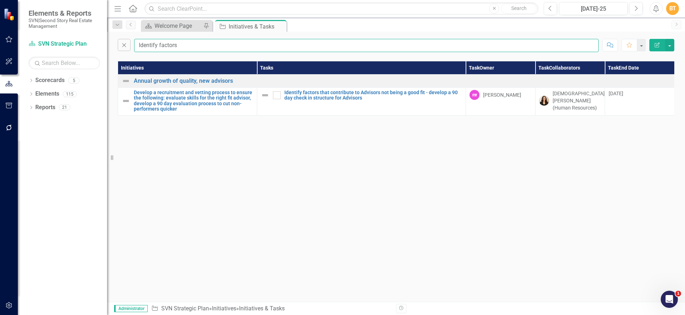
scroll to position [0, 0]
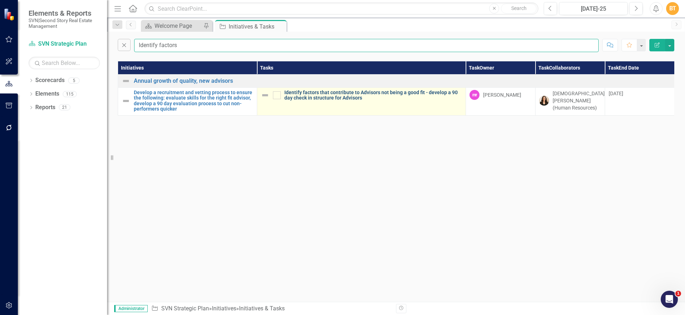
type input "Identify factors"
click at [303, 95] on link "Identify factors that contribute to Advisors not being a good fit - develop a 9…" at bounding box center [373, 95] width 178 height 11
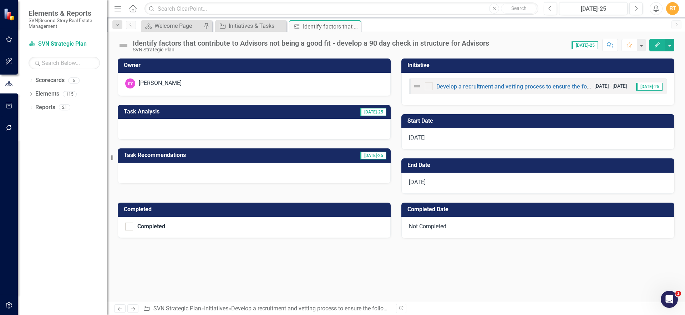
click at [277, 62] on h3 "Owner" at bounding box center [255, 65] width 263 height 6
click at [277, 61] on td "Owner" at bounding box center [255, 66] width 263 height 12
click at [278, 61] on td "Owner" at bounding box center [255, 66] width 263 height 12
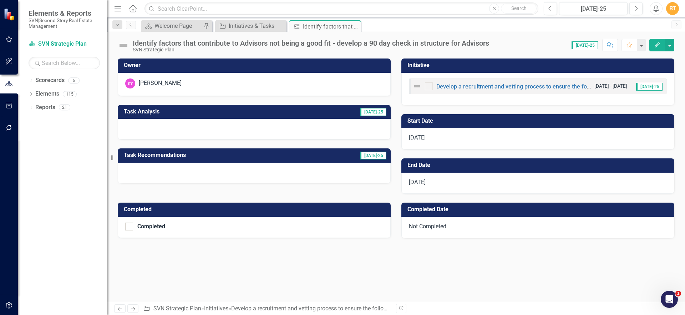
click at [278, 61] on td "Owner" at bounding box center [255, 66] width 263 height 12
click at [278, 64] on h3 "Owner" at bounding box center [255, 65] width 263 height 6
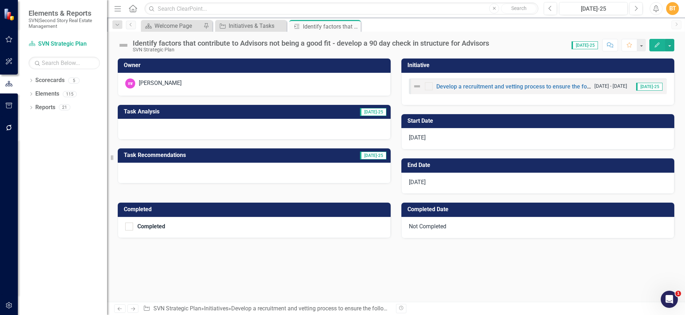
click at [278, 64] on h3 "Owner" at bounding box center [255, 65] width 263 height 6
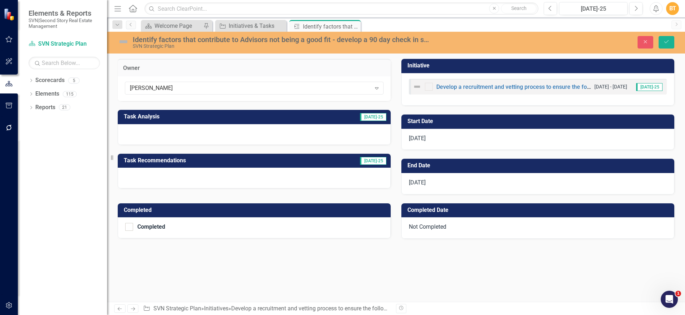
click at [278, 64] on td "Owner" at bounding box center [254, 68] width 262 height 9
click at [252, 90] on div "[PERSON_NAME]" at bounding box center [250, 88] width 241 height 8
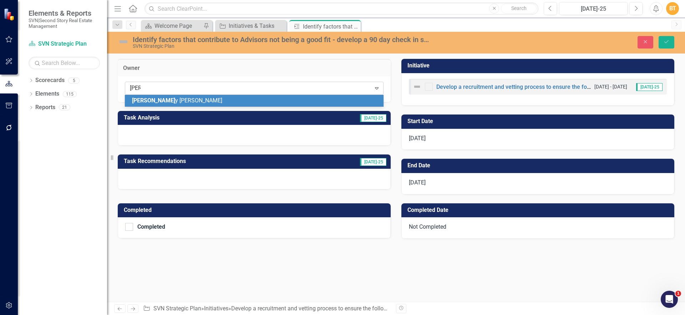
type input "[PERSON_NAME]"
click at [177, 101] on div "[PERSON_NAME]" at bounding box center [255, 101] width 247 height 8
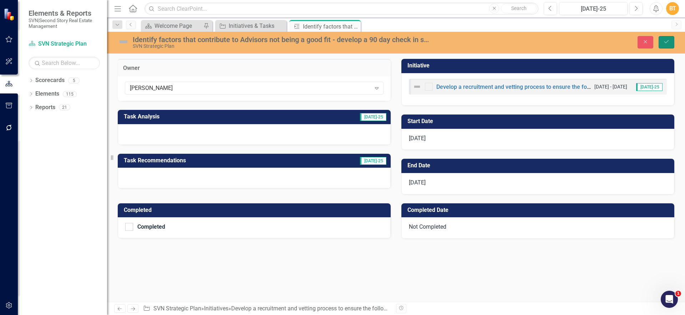
click at [662, 39] on button "Save" at bounding box center [667, 42] width 16 height 12
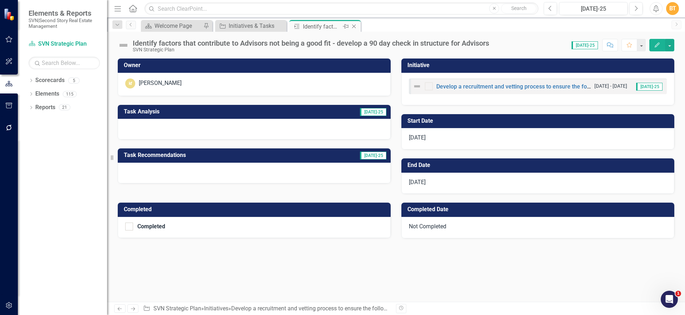
click at [354, 24] on icon "Close" at bounding box center [353, 27] width 7 height 6
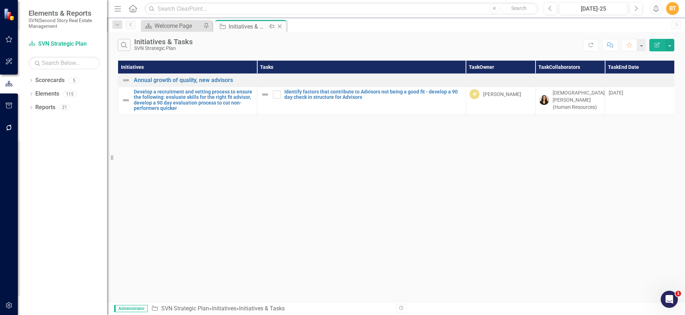
click at [280, 25] on icon at bounding box center [280, 27] width 4 height 4
